Goal: Book appointment/travel/reservation

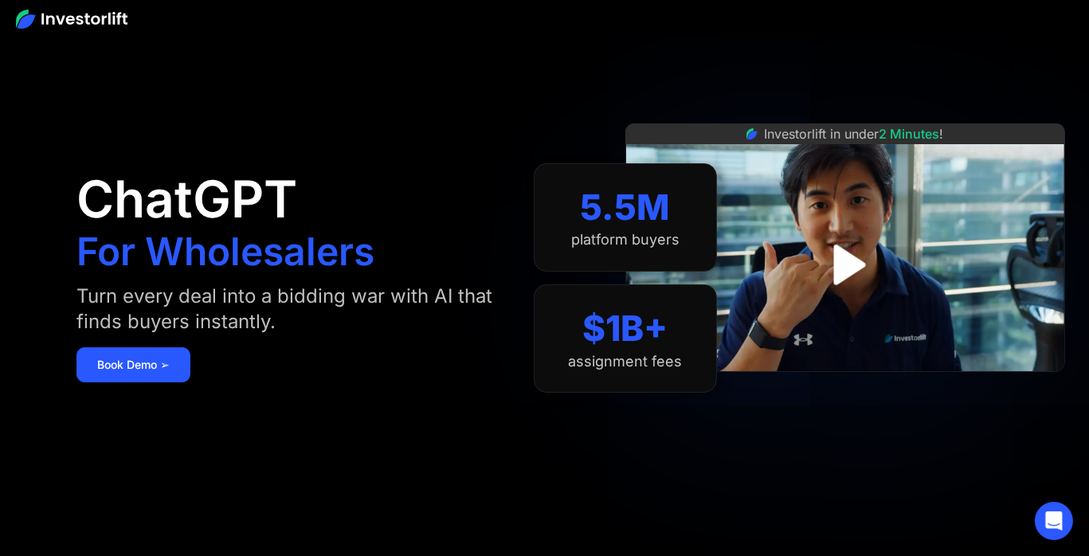
click at [155, 369] on link "Book Demo ➢" at bounding box center [133, 364] width 114 height 35
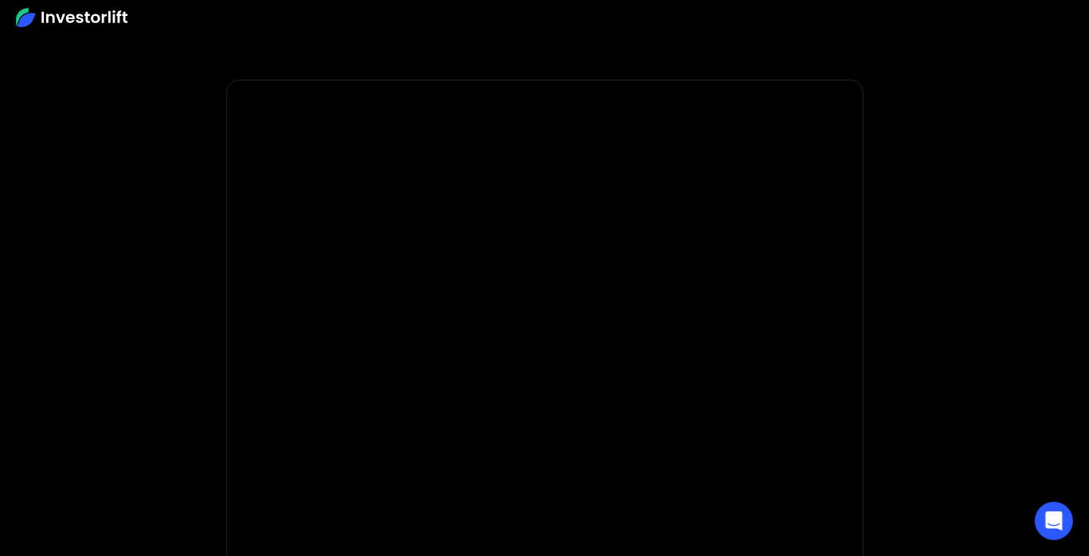
click at [25, 21] on img at bounding box center [72, 17] width 112 height 19
click at [102, 20] on img at bounding box center [72, 17] width 112 height 19
click at [51, 23] on img at bounding box center [72, 17] width 112 height 19
click at [25, 12] on img at bounding box center [72, 17] width 112 height 19
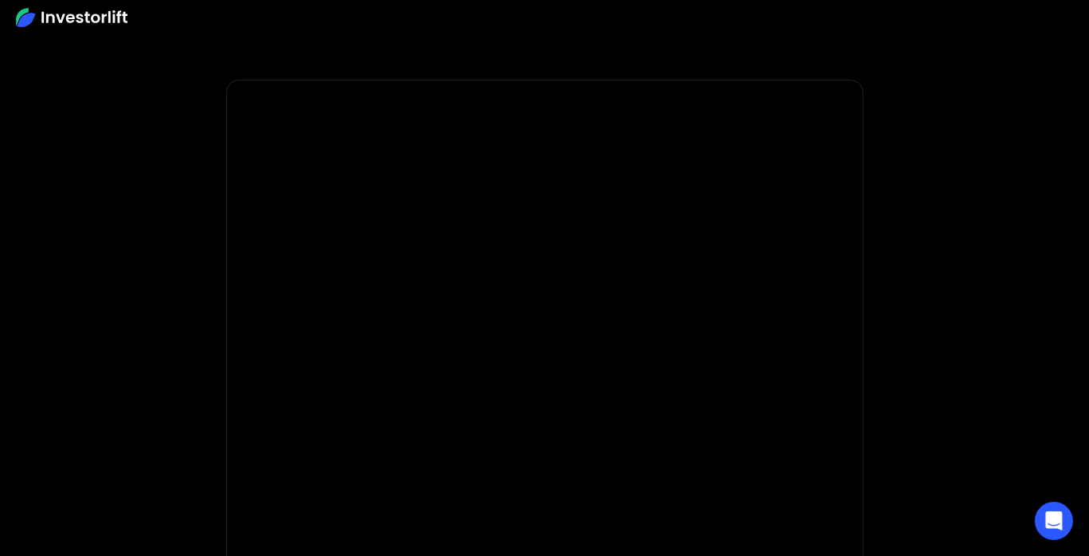
click at [84, 22] on img at bounding box center [72, 17] width 112 height 19
